Goal: Task Accomplishment & Management: Use online tool/utility

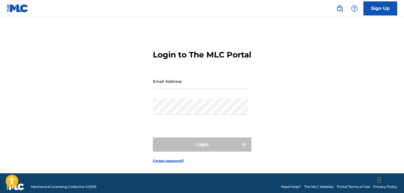
click at [217, 89] on input "Email Address" at bounding box center [200, 81] width 95 height 16
type input "[EMAIL_ADDRESS][DOMAIN_NAME]"
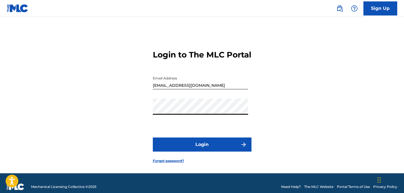
click at [206, 151] on button "Login" at bounding box center [202, 145] width 99 height 14
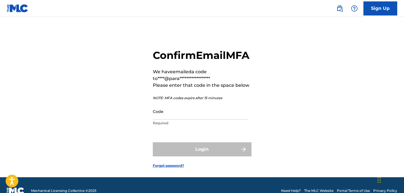
click at [319, 135] on div "**********" at bounding box center [202, 104] width 395 height 146
click at [215, 120] on input "Code" at bounding box center [200, 112] width 95 height 16
paste input "849555"
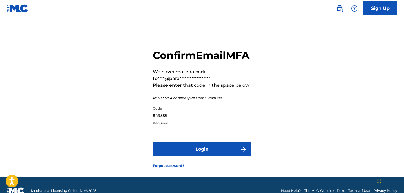
click at [215, 120] on input "849555" at bounding box center [200, 112] width 95 height 16
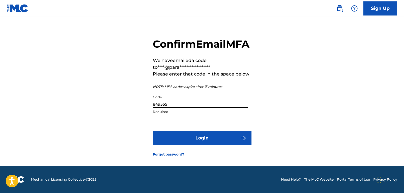
type input "849555"
click at [212, 137] on button "Login" at bounding box center [202, 138] width 99 height 14
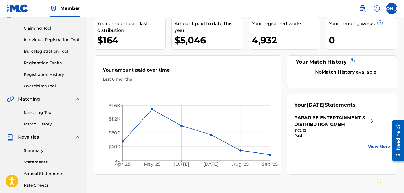
scroll to position [56, 0]
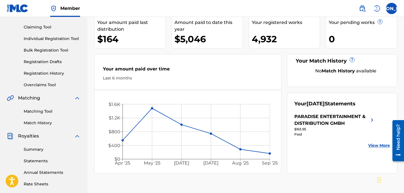
click at [51, 84] on link "Overclaims Tool" at bounding box center [52, 85] width 57 height 6
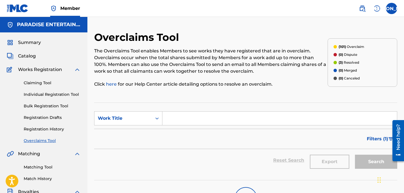
scroll to position [24, 0]
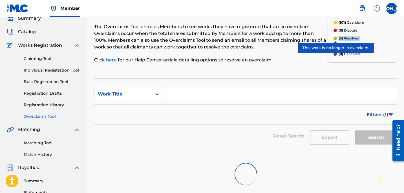
drag, startPoint x: 335, startPoint y: 38, endPoint x: 335, endPoint y: 76, distance: 37.5
click at [335, 73] on div "Overclaims Tool The Overclaims Tool enables Members to see works they have regi…" at bounding box center [245, 153] width 303 height 292
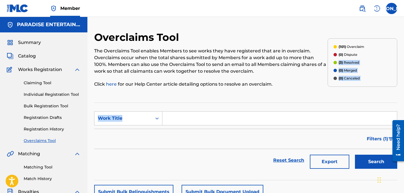
scroll to position [24, 0]
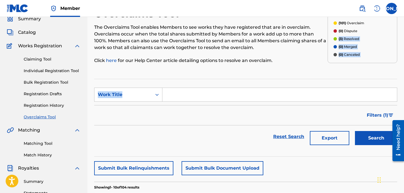
click at [374, 116] on span "Filters ( 1 )" at bounding box center [377, 115] width 21 height 7
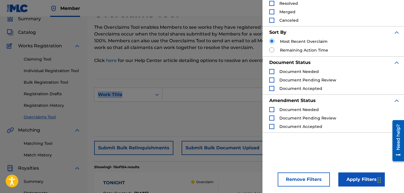
scroll to position [0, 0]
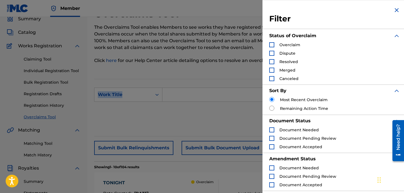
click at [271, 60] on div "Search Form" at bounding box center [271, 61] width 5 height 5
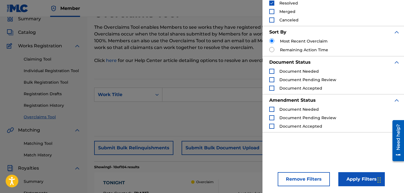
click at [358, 178] on button "Apply Filters" at bounding box center [361, 179] width 47 height 14
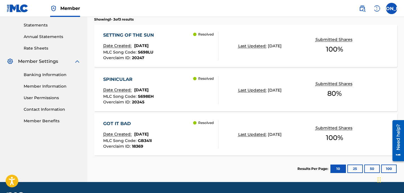
scroll to position [194, 0]
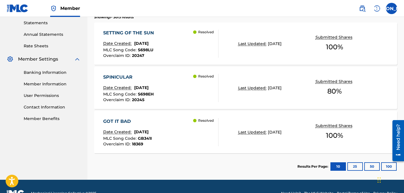
click at [121, 123] on div "GOT IT BAD" at bounding box center [127, 121] width 49 height 7
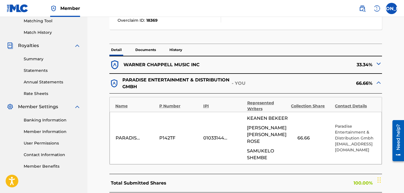
scroll to position [139, 0]
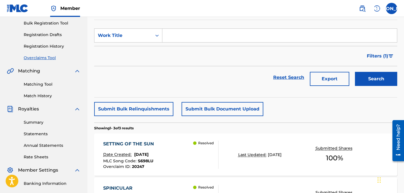
scroll to position [83, 0]
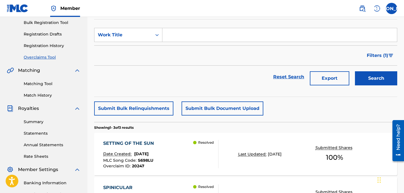
click at [38, 135] on link "Statements" at bounding box center [52, 134] width 57 height 6
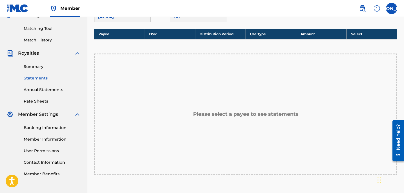
scroll to position [207, 0]
